Goal: Task Accomplishment & Management: Complete application form

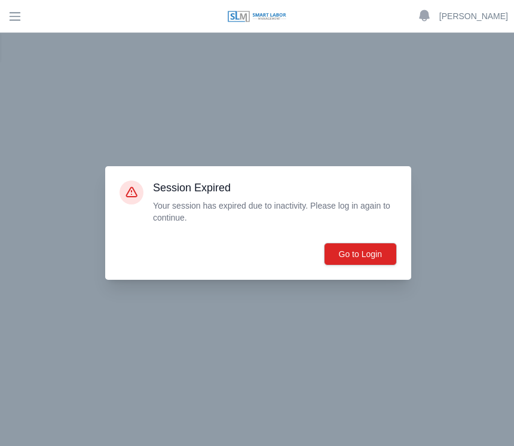
scroll to position [184, 0]
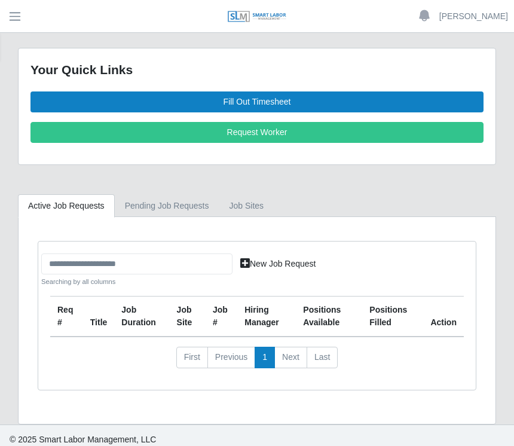
click at [258, 100] on link "Fill Out Timesheet" at bounding box center [257, 102] width 453 height 21
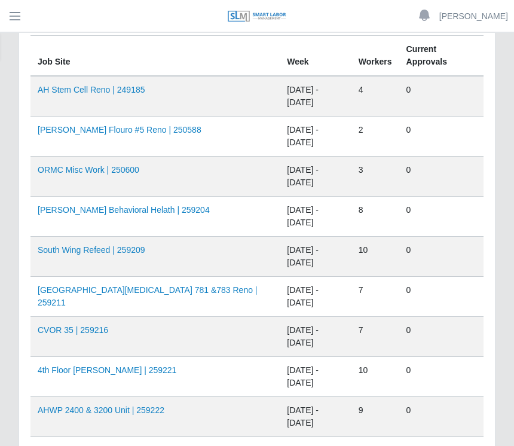
scroll to position [182, 0]
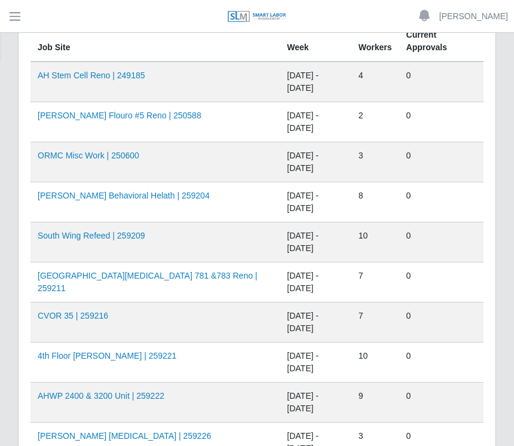
click at [136, 200] on link "AHO Behavioral Helath | 259204" at bounding box center [124, 196] width 172 height 10
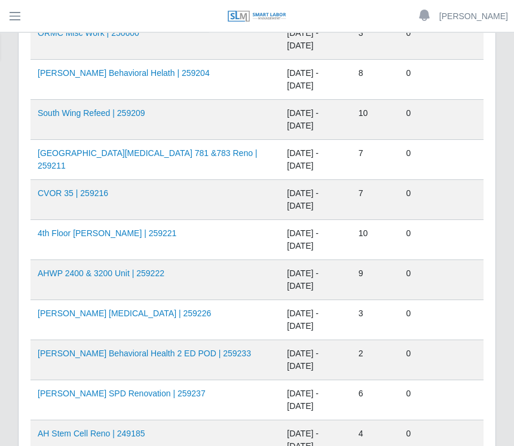
scroll to position [307, 0]
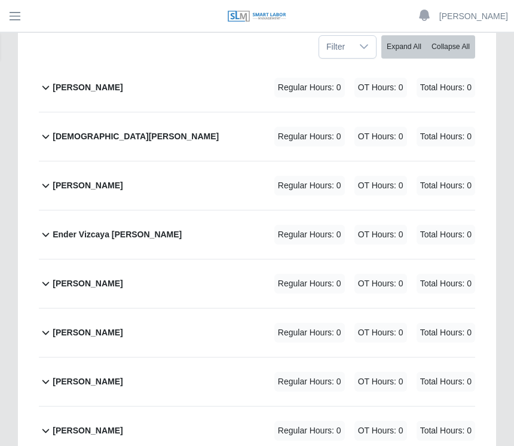
scroll to position [244, 0]
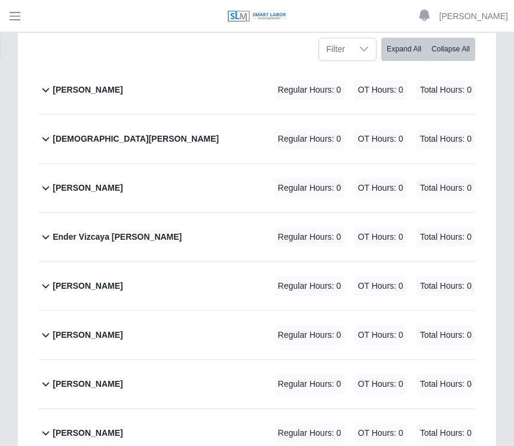
click at [191, 181] on div "[PERSON_NAME] Regular Hours: 0 OT Hours: 0 Total Hours: 0" at bounding box center [264, 189] width 423 height 48
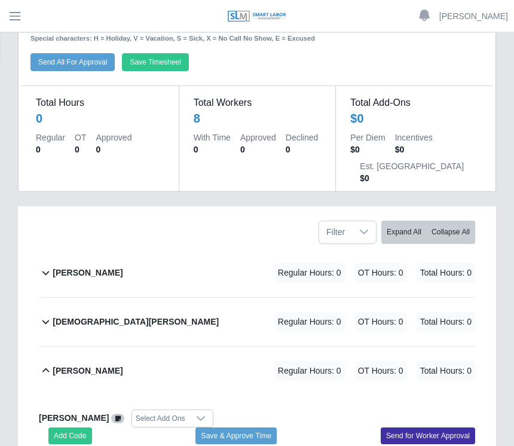
scroll to position [0, 0]
